Goal: Transaction & Acquisition: Purchase product/service

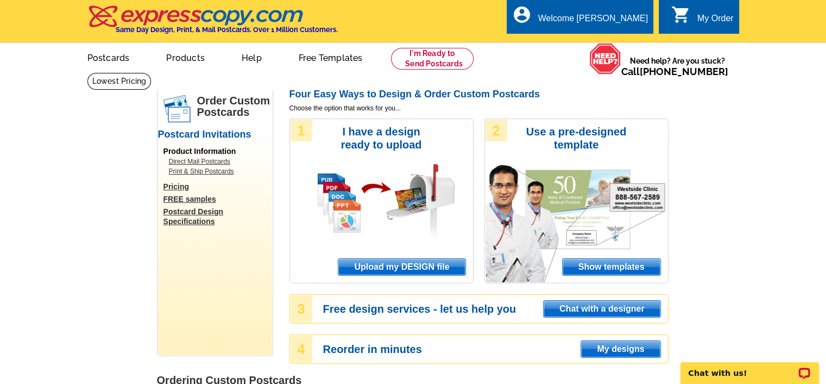
click at [410, 266] on span "Upload my DESIGN file" at bounding box center [402, 267] width 127 height 16
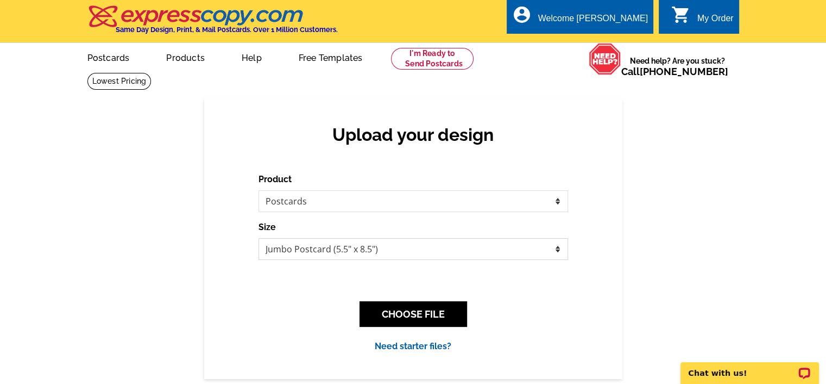
click at [556, 253] on select "Jumbo Postcard (5.5" x 8.5") Regular Postcard (4.25" x 5.6") Panoramic Postcard…" at bounding box center [414, 249] width 310 height 22
click at [428, 313] on button "CHOOSE FILE" at bounding box center [414, 314] width 108 height 26
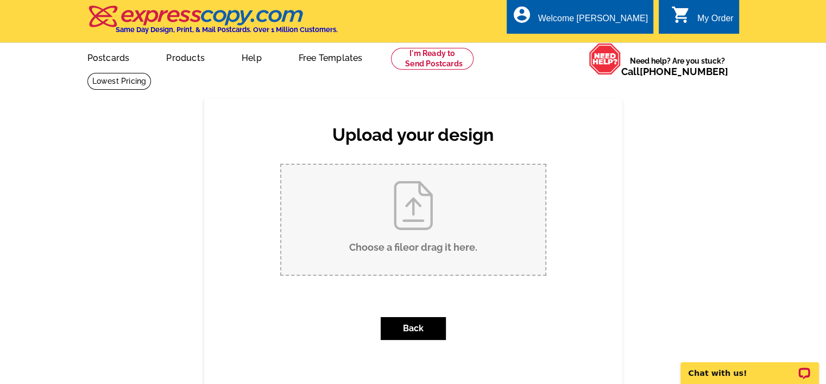
click at [422, 227] on input "Choose a file or drag it here ." at bounding box center [413, 220] width 264 height 110
type input "C:\fakepath\5913 McKaskle DrJust Listed Real Estate Card.pdf"
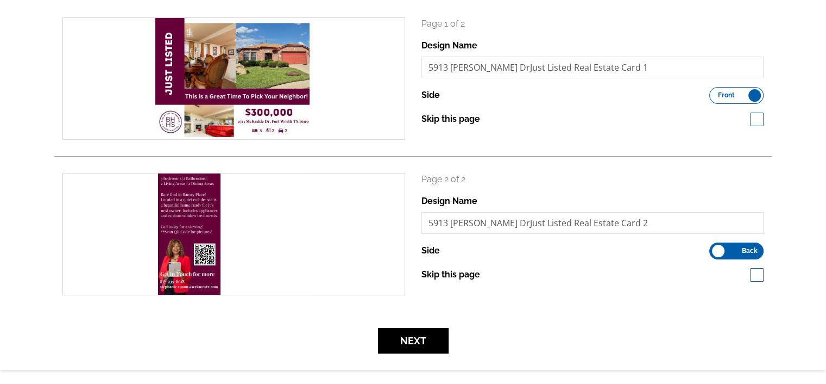
scroll to position [163, 0]
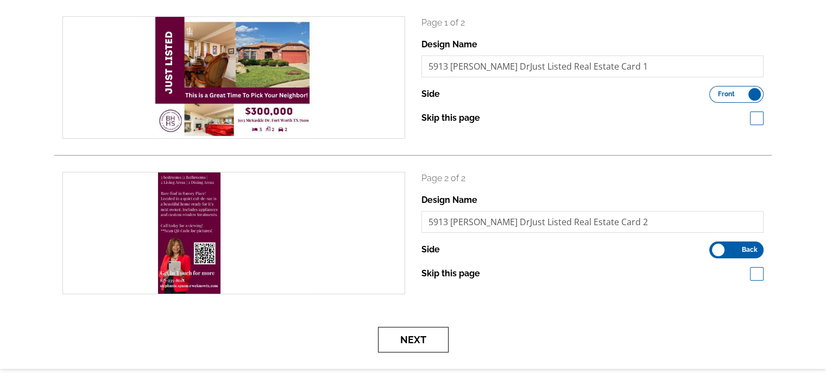
click at [417, 339] on button "Next" at bounding box center [413, 340] width 71 height 26
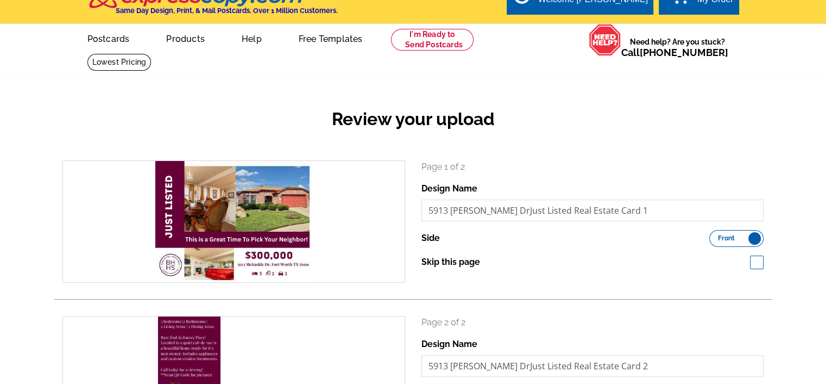
scroll to position [0, 0]
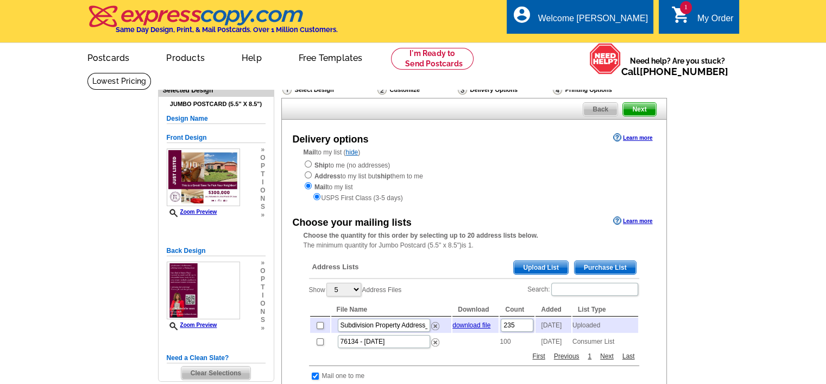
click at [544, 270] on span "Upload List" at bounding box center [541, 267] width 54 height 13
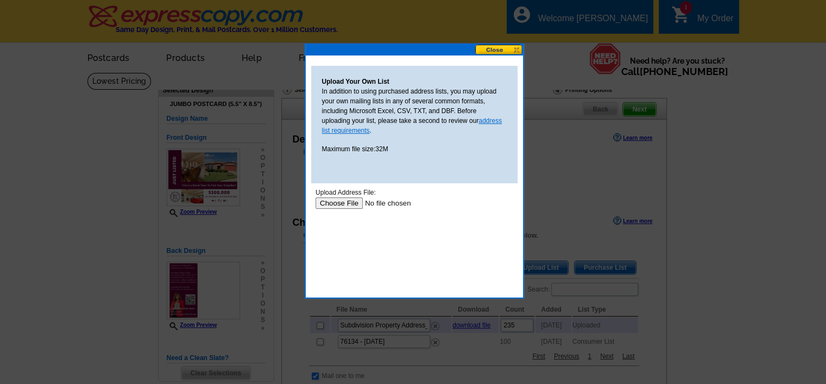
click at [493, 121] on link "address list requirements" at bounding box center [412, 125] width 180 height 17
click at [329, 206] on input "file" at bounding box center [383, 202] width 137 height 11
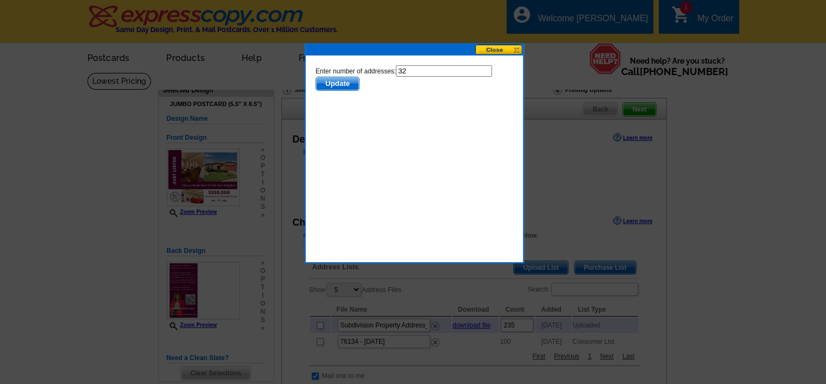
click at [341, 83] on span "Update" at bounding box center [337, 83] width 43 height 13
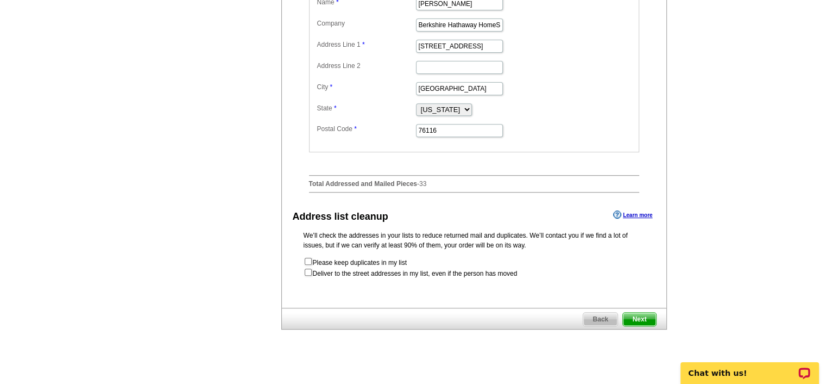
scroll to position [435, 0]
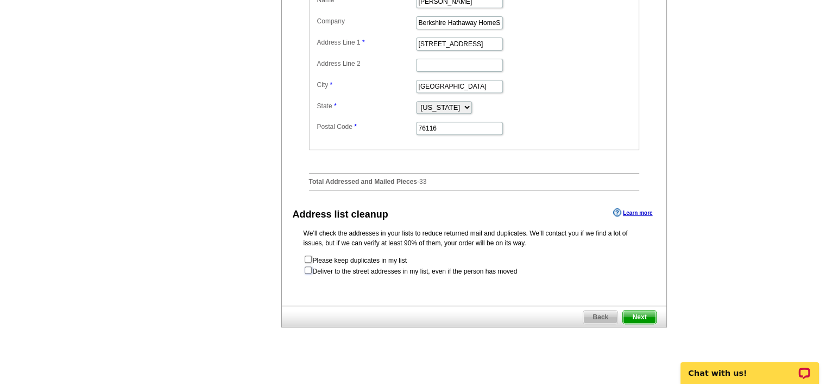
click at [308, 273] on input "checkbox" at bounding box center [308, 269] width 7 height 7
checkbox input "true"
radio input "true"
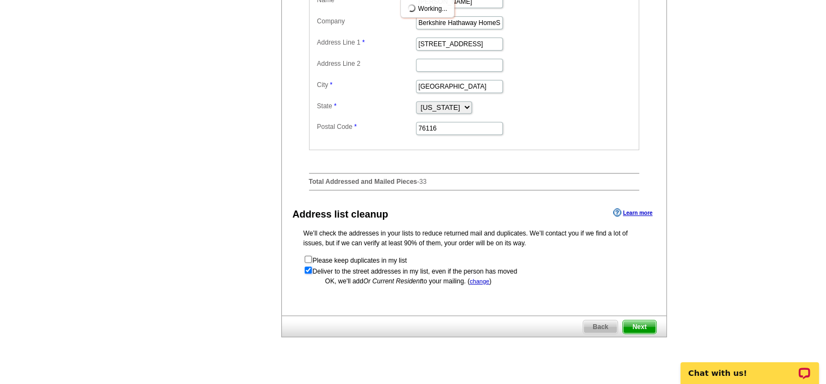
click at [308, 273] on input "checkbox" at bounding box center [308, 269] width 7 height 7
checkbox input "false"
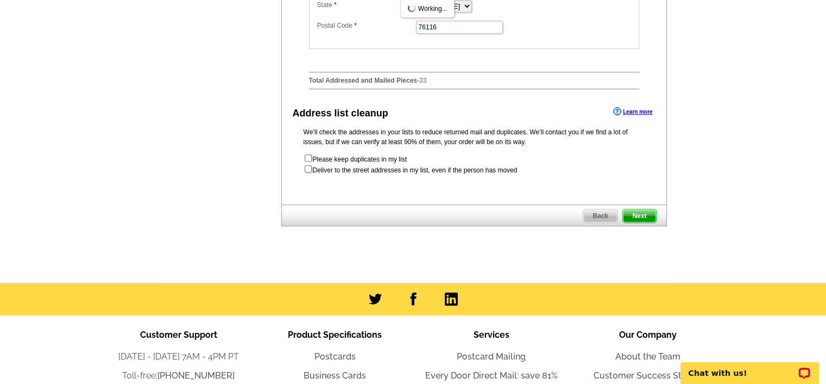
scroll to position [543, 0]
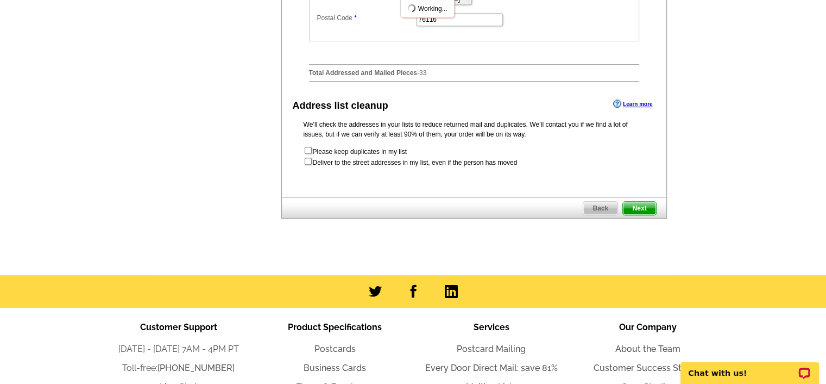
click at [638, 215] on span "Next" at bounding box center [639, 208] width 33 height 13
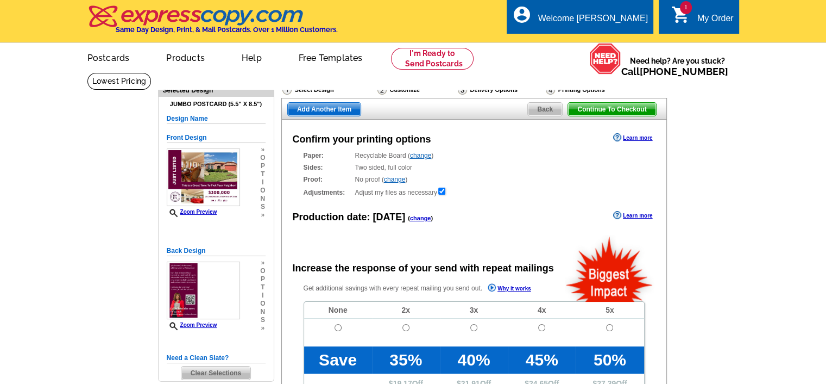
radio input "false"
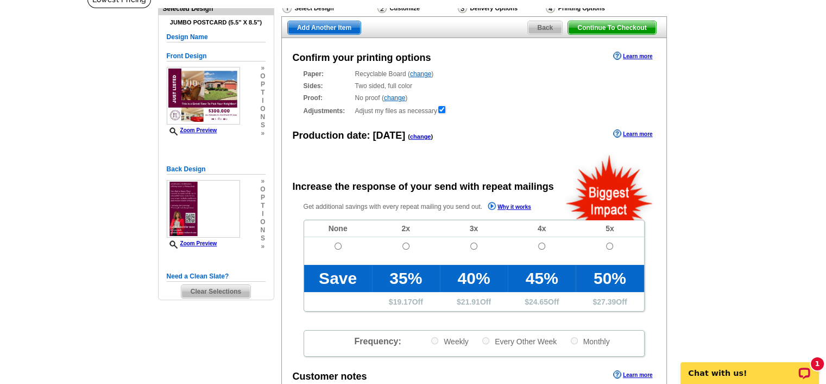
scroll to position [109, 0]
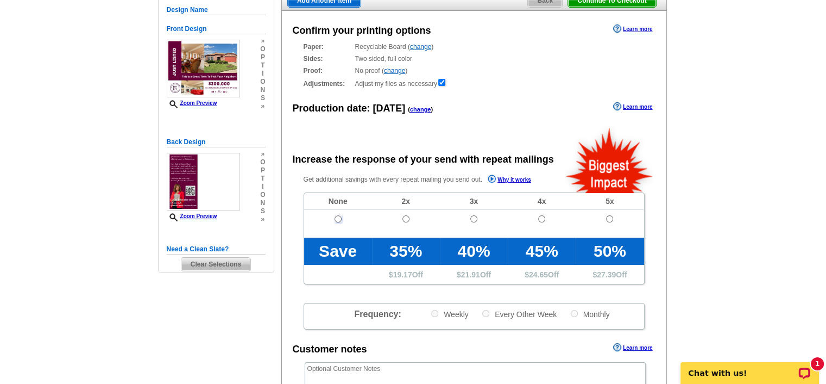
click at [336, 221] on input "radio" at bounding box center [338, 218] width 7 height 7
radio input "true"
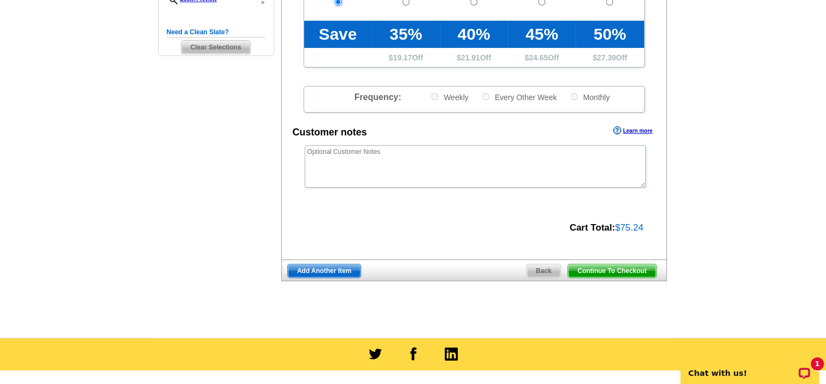
scroll to position [326, 0]
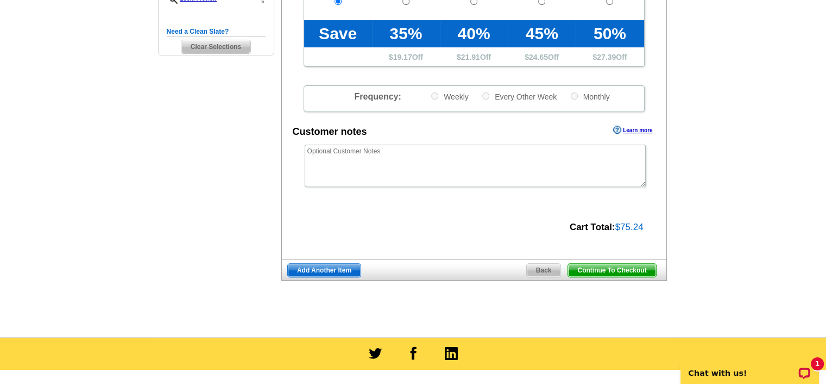
click at [609, 271] on span "Continue To Checkout" at bounding box center [611, 270] width 87 height 13
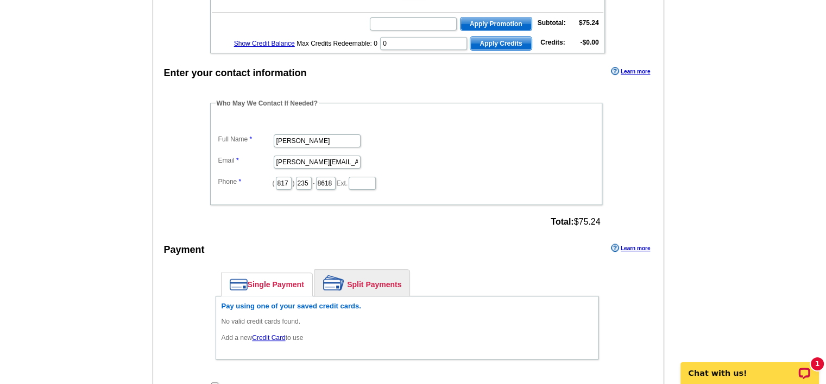
scroll to position [326, 0]
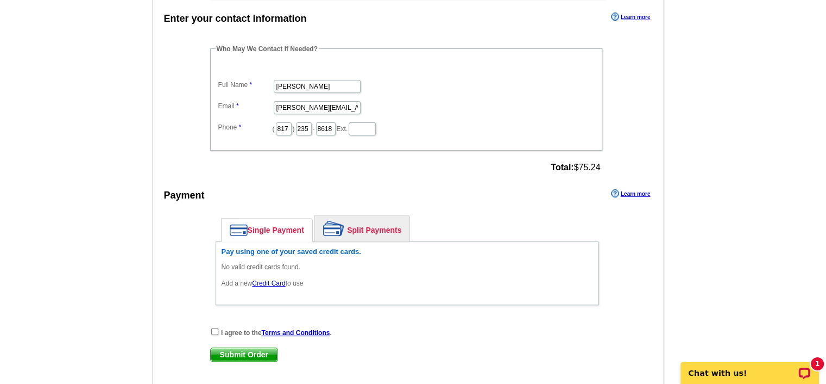
click at [269, 279] on link "Credit Card" at bounding box center [268, 283] width 33 height 8
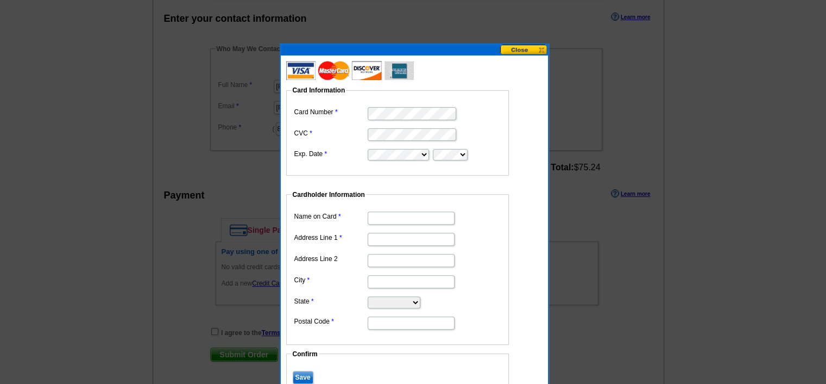
click at [410, 217] on input "Name on Card" at bounding box center [411, 217] width 87 height 13
type input "[PERSON_NAME]"
click at [400, 239] on input "Address Line 1" at bounding box center [411, 239] width 87 height 13
type input "[STREET_ADDRESS]"
click at [403, 254] on input "Address Line 2" at bounding box center [411, 260] width 87 height 13
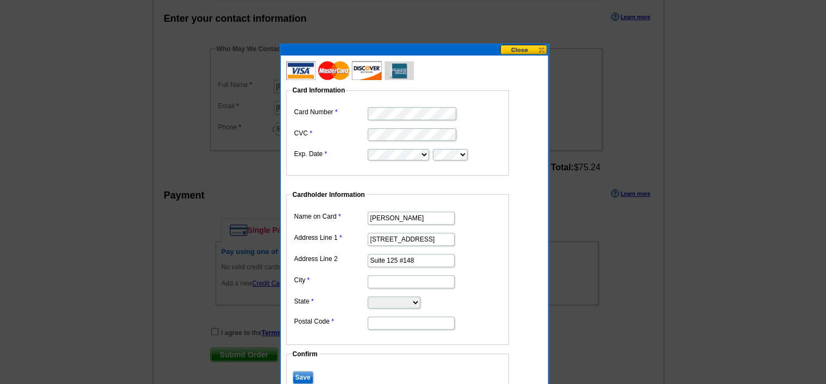
type input "Suite 125 #148"
click at [391, 279] on input "City" at bounding box center [411, 281] width 87 height 13
type input "Fort Worth"
click at [421, 301] on select "Alabama Alaska Arizona Arkansas California Colorado Connecticut District of Col…" at bounding box center [394, 302] width 53 height 12
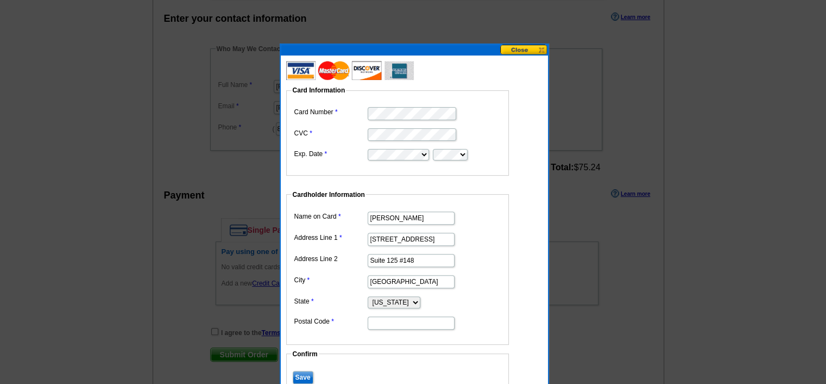
click at [421, 301] on select "Alabama Alaska Arizona Arkansas California Colorado Connecticut District of Col…" at bounding box center [394, 302] width 53 height 12
select select "TX"
click at [368, 296] on select "Alabama Alaska Arizona Arkansas California Colorado Connecticut District of Col…" at bounding box center [394, 302] width 53 height 12
click at [410, 321] on input "Postal Code" at bounding box center [411, 322] width 87 height 13
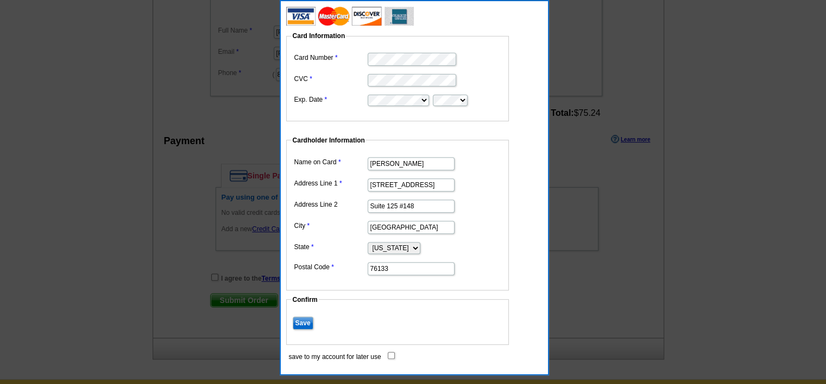
type input "76133"
click at [306, 322] on input "Save" at bounding box center [303, 322] width 21 height 13
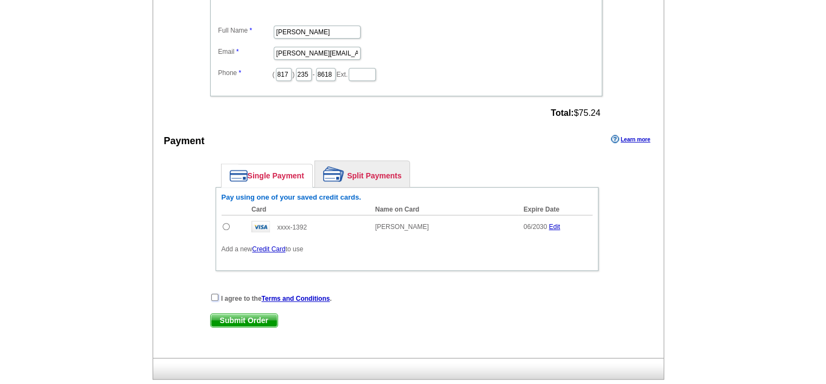
click at [212, 293] on input "checkbox" at bounding box center [214, 296] width 7 height 7
checkbox input "true"
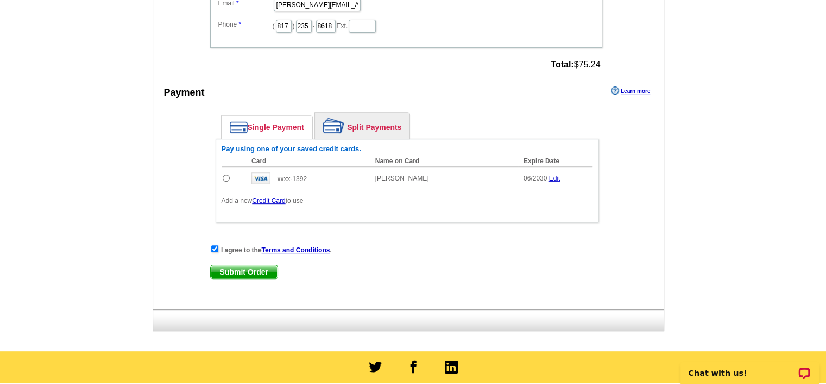
scroll to position [435, 0]
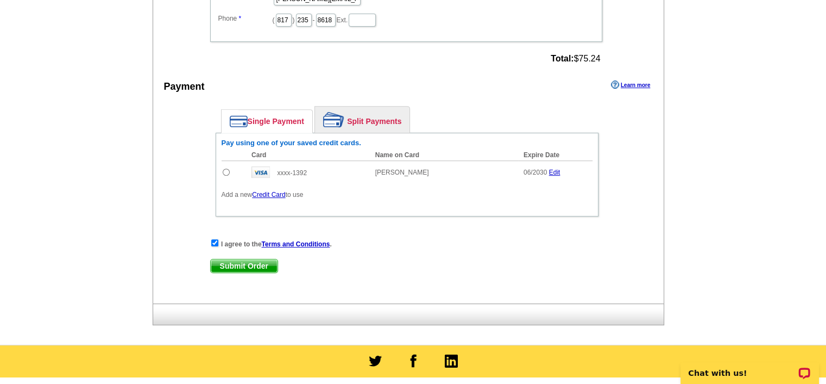
click at [243, 259] on span "Submit Order" at bounding box center [244, 265] width 67 height 13
click at [224, 168] on input "radio" at bounding box center [226, 171] width 7 height 7
radio input "true"
click at [252, 259] on span "Submit Order" at bounding box center [244, 265] width 67 height 13
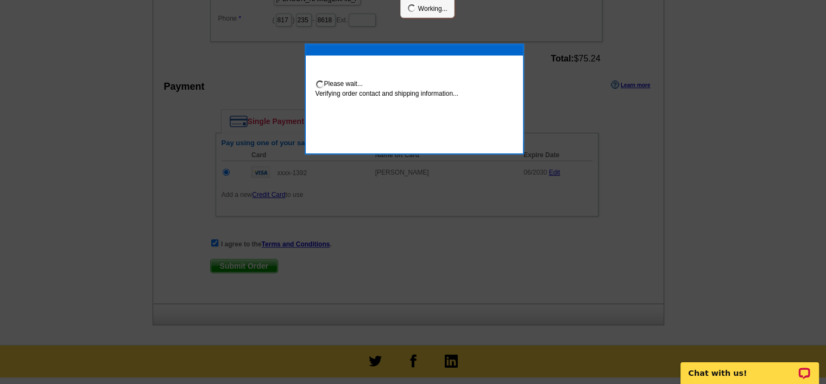
scroll to position [430, 0]
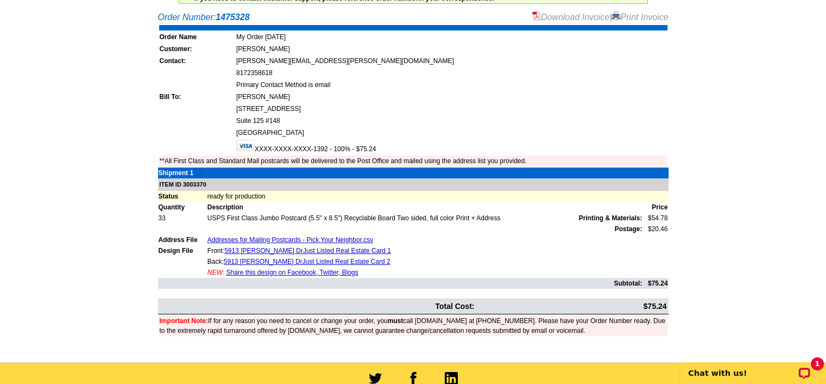
scroll to position [109, 0]
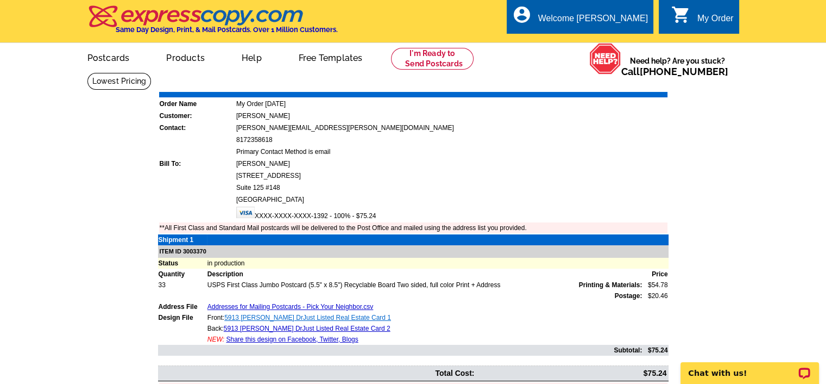
click at [283, 315] on link "5913 [PERSON_NAME] DrJust Listed Real Estate Card 1" at bounding box center [307, 318] width 167 height 8
click at [293, 324] on link "5913 [PERSON_NAME] DrJust Listed Real Estate Card 2" at bounding box center [307, 328] width 167 height 8
